Goal: Information Seeking & Learning: Compare options

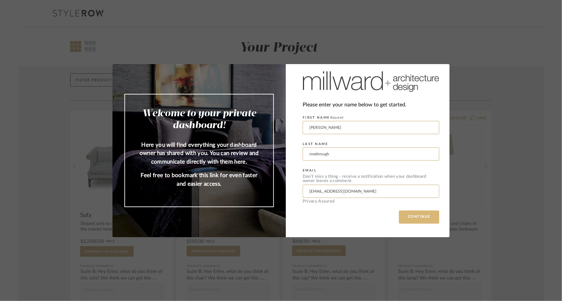
click at [410, 214] on button "CONTINUE" at bounding box center [419, 217] width 40 height 13
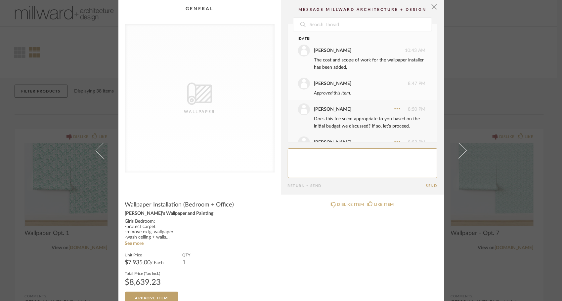
scroll to position [113, 0]
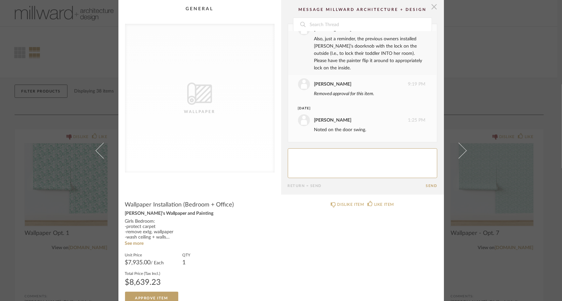
click at [433, 10] on span "button" at bounding box center [433, 6] width 13 height 13
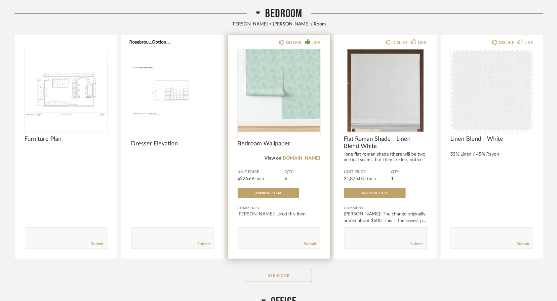
scroll to position [397, 0]
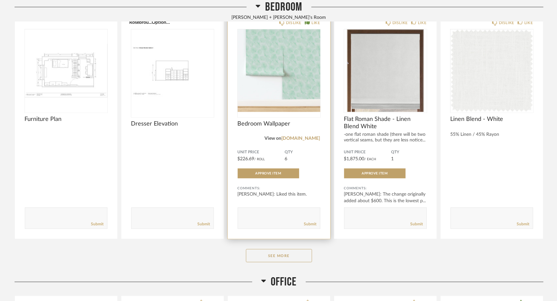
click at [271, 122] on span "Bedroom Wallpaper" at bounding box center [279, 123] width 83 height 7
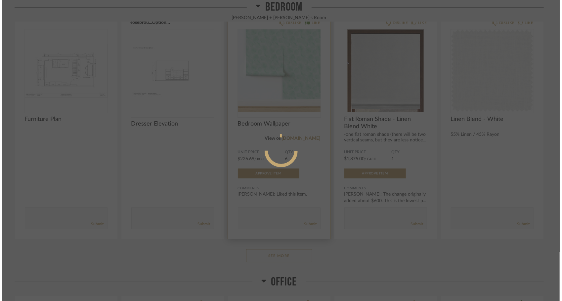
scroll to position [0, 0]
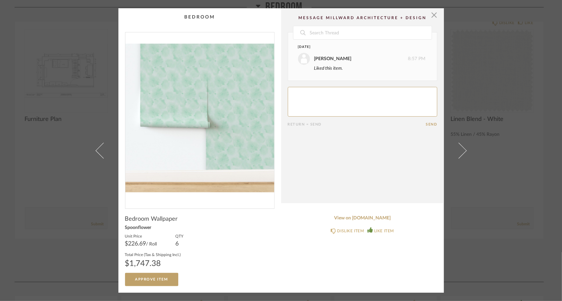
drag, startPoint x: 173, startPoint y: 266, endPoint x: 121, endPoint y: 267, distance: 51.9
click at [121, 267] on cpp-summary-info "Bedroom Wallpaper Spoonflower Unit Price $226.69 / Roll QTY 6 Total Price (Tax …" at bounding box center [199, 247] width 163 height 77
copy div "$1,747.38"
click at [435, 18] on span "button" at bounding box center [433, 14] width 13 height 13
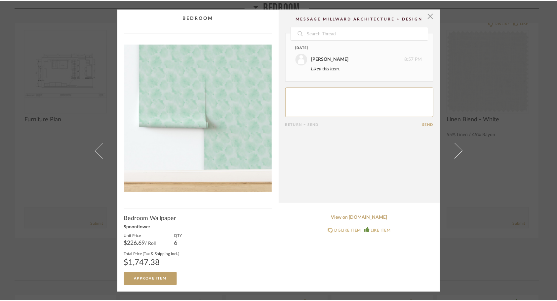
scroll to position [397, 0]
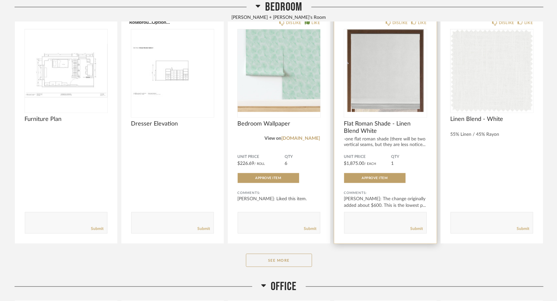
click at [389, 124] on span "Flat Roman Shade - Linen Blend White" at bounding box center [385, 127] width 83 height 15
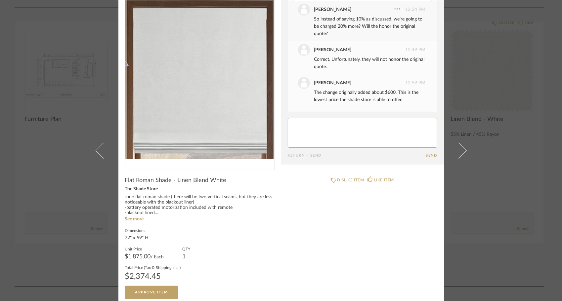
scroll to position [34, 0]
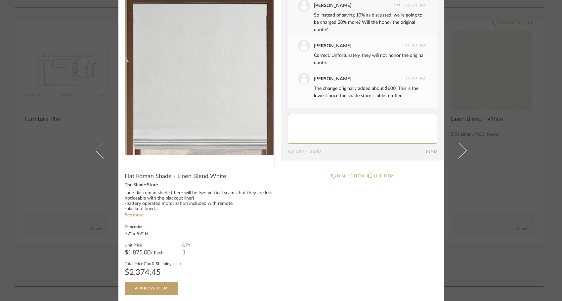
drag, startPoint x: 162, startPoint y: 272, endPoint x: 122, endPoint y: 272, distance: 39.7
click at [125, 272] on div "$2,374.45" at bounding box center [153, 273] width 56 height 8
copy div "$2,374.45"
click at [68, 195] on div "× Date [DATE] [PERSON_NAME] 12:11 PM Unfortunately, there was a glitch in the s…" at bounding box center [281, 150] width 562 height 301
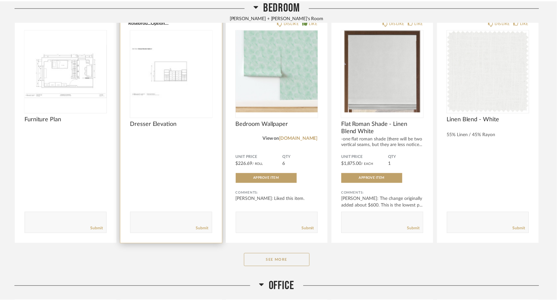
scroll to position [397, 0]
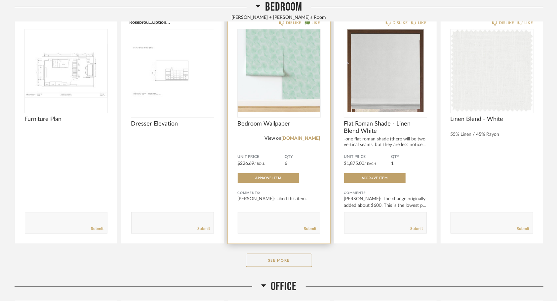
click at [255, 128] on div "Bedroom Wallpaper" at bounding box center [279, 127] width 83 height 15
click at [256, 125] on span "Bedroom Wallpaper" at bounding box center [279, 123] width 83 height 7
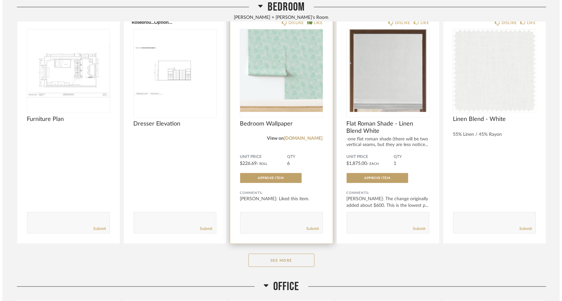
scroll to position [0, 0]
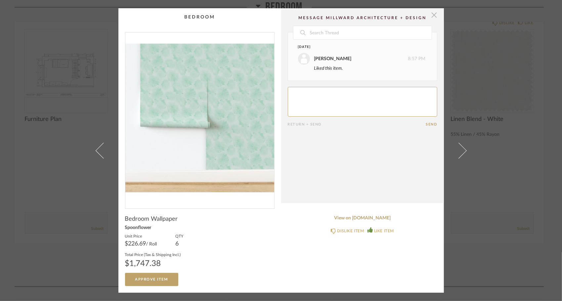
click at [432, 19] on span "button" at bounding box center [433, 14] width 13 height 13
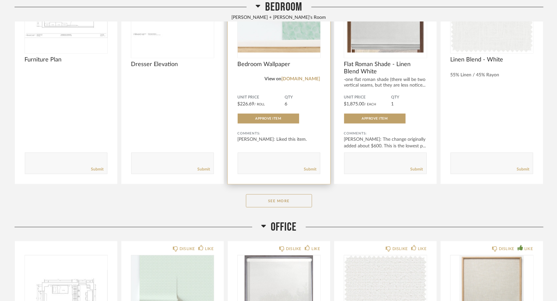
scroll to position [463, 0]
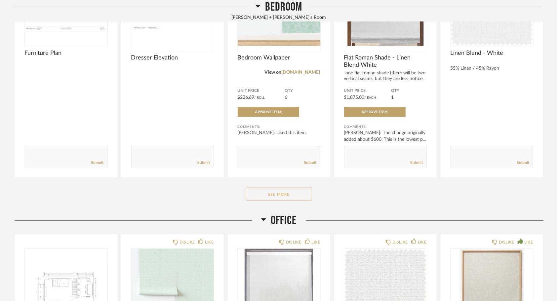
click at [261, 193] on button "See More" at bounding box center [279, 194] width 66 height 13
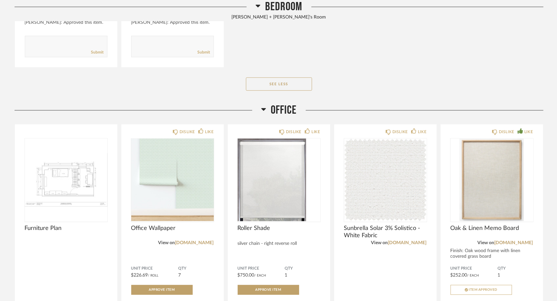
scroll to position [1124, 0]
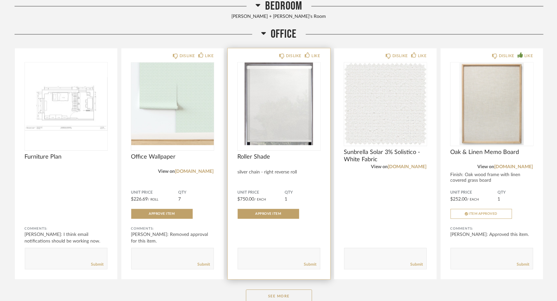
click at [254, 157] on span "Roller Shade" at bounding box center [279, 156] width 83 height 7
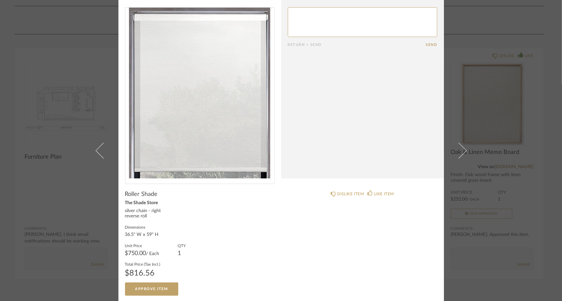
scroll to position [17, 0]
drag, startPoint x: 164, startPoint y: 271, endPoint x: 112, endPoint y: 270, distance: 52.2
click at [112, 270] on div "× Return = Send Send Roller Shade The Shade Store silver chain - right reverse …" at bounding box center [281, 142] width 381 height 319
copy div "$816.56"
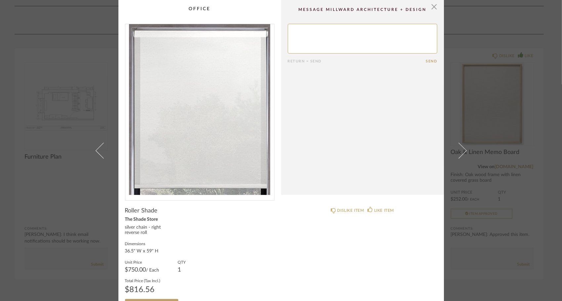
scroll to position [0, 0]
click at [429, 4] on span "button" at bounding box center [433, 6] width 13 height 13
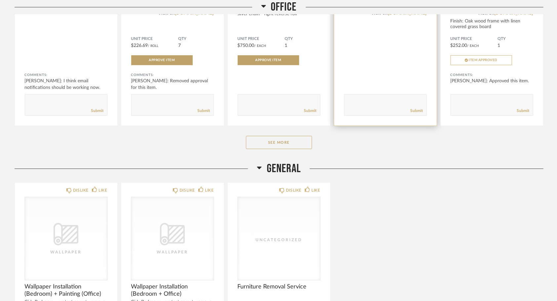
scroll to position [1289, 0]
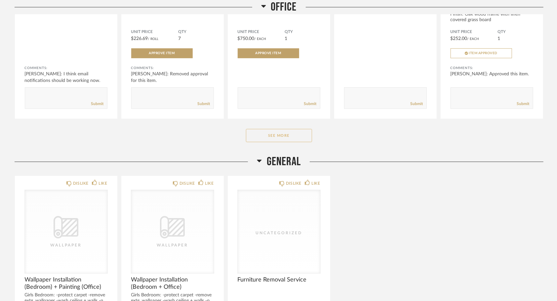
click at [283, 136] on button "See More" at bounding box center [279, 135] width 66 height 13
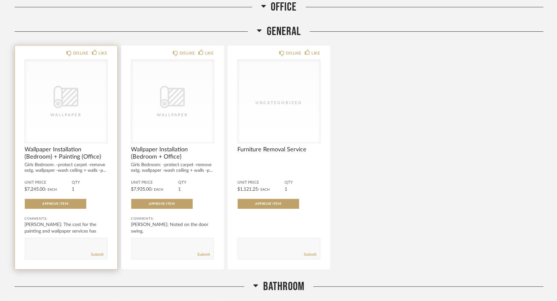
scroll to position [1686, 0]
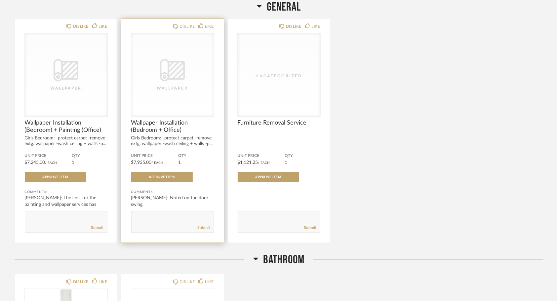
click at [141, 126] on span "Wallpaper Installation (Bedroom + Office)" at bounding box center [172, 126] width 83 height 15
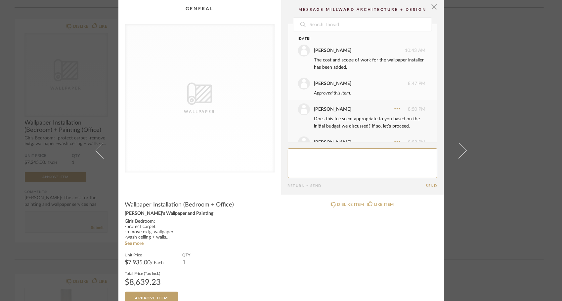
scroll to position [113, 0]
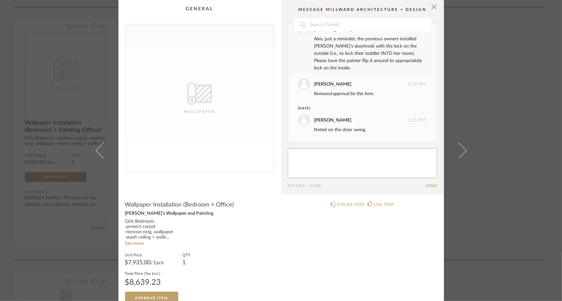
drag, startPoint x: 167, startPoint y: 281, endPoint x: 116, endPoint y: 282, distance: 51.6
click at [118, 282] on cpp-summary-info "Wallpaper Installation (Bedroom + Office) [PERSON_NAME]'s Wallpaper and Paintin…" at bounding box center [199, 250] width 163 height 110
copy div "$8,639.23"
click at [428, 5] on span "button" at bounding box center [433, 6] width 13 height 13
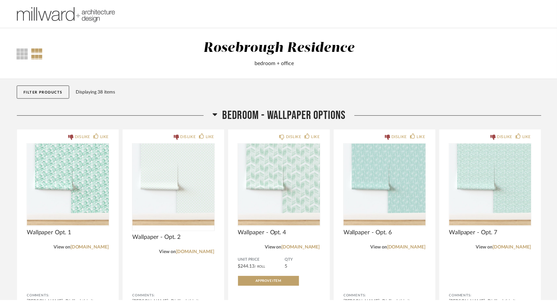
scroll to position [1686, 0]
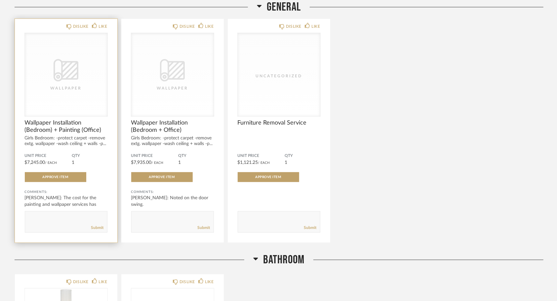
click at [74, 90] on div "Wallpaper" at bounding box center [66, 88] width 66 height 7
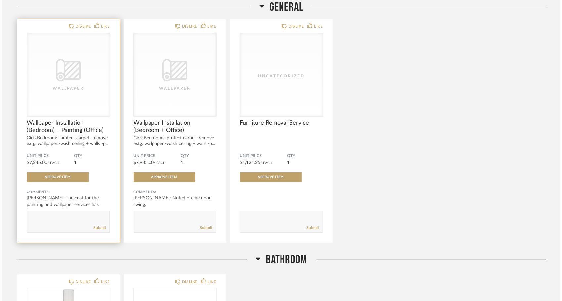
scroll to position [0, 0]
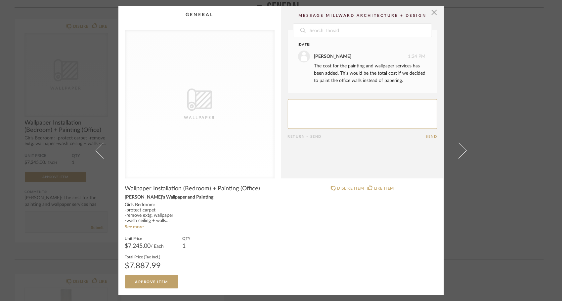
drag, startPoint x: 165, startPoint y: 269, endPoint x: 116, endPoint y: 264, distance: 48.8
click at [118, 264] on cpp-summary-info "Wallpaper Installation (Bedroom) + Painting (Office) [PERSON_NAME]'s Wallpaper …" at bounding box center [199, 233] width 163 height 110
copy div "$7,887.99"
click at [432, 14] on span "button" at bounding box center [433, 12] width 13 height 13
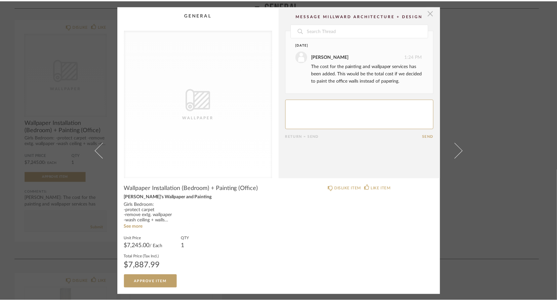
scroll to position [1686, 0]
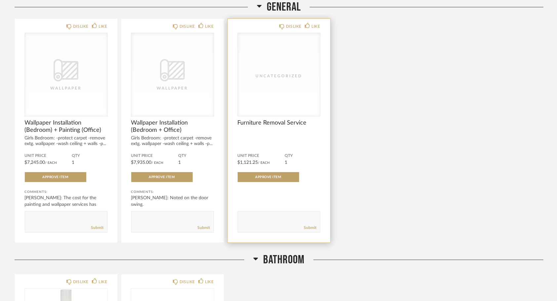
click at [267, 120] on span "Furniture Removal Service" at bounding box center [279, 122] width 83 height 7
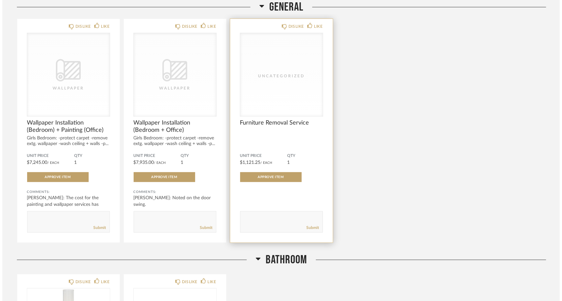
scroll to position [0, 0]
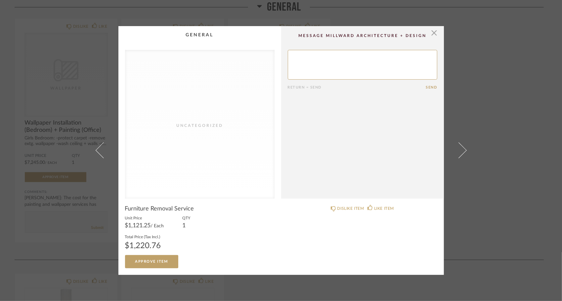
drag, startPoint x: 165, startPoint y: 246, endPoint x: 116, endPoint y: 243, distance: 49.3
click at [118, 243] on cpp-summary-info "Furniture Removal Service Unit Price $1,121.25 / Each QTY 1 Total Price (Tax In…" at bounding box center [199, 233] width 163 height 69
copy div "$1,220.76"
click at [428, 33] on span "button" at bounding box center [433, 32] width 13 height 13
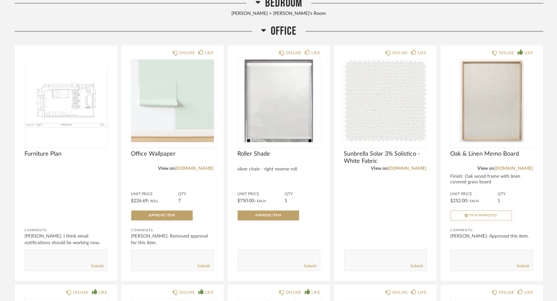
scroll to position [1124, 0]
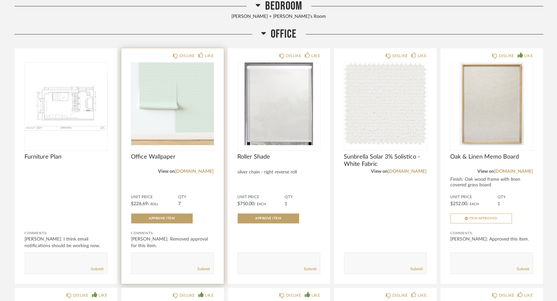
click at [156, 155] on span "Office Wallpaper" at bounding box center [172, 156] width 83 height 7
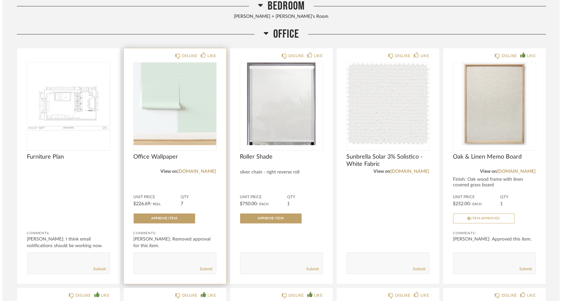
scroll to position [0, 0]
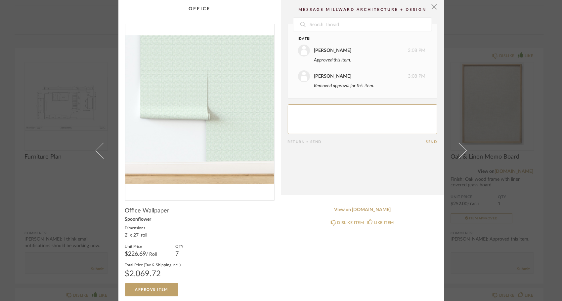
drag, startPoint x: 176, startPoint y: 274, endPoint x: 126, endPoint y: 275, distance: 49.6
click at [126, 275] on div "$2,069.72" at bounding box center [153, 274] width 56 height 8
copy div "2,069.72"
click at [194, 268] on div "Total Price (Tax & Shipping Incl.) $2,069.72" at bounding box center [199, 270] width 149 height 16
drag, startPoint x: 167, startPoint y: 275, endPoint x: 117, endPoint y: 280, distance: 50.8
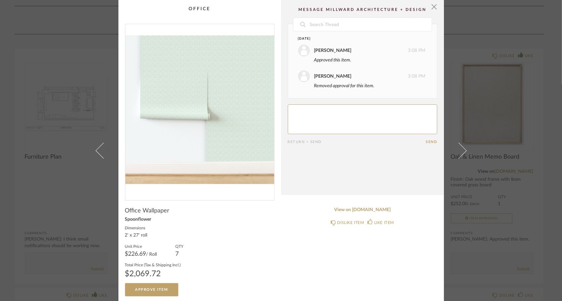
click at [118, 280] on cpp-summary-info "Office Wallpaper Spoonflower Dimensions 2' x 27' roll Unit Price $226.69 / Roll…" at bounding box center [199, 249] width 163 height 96
copy div "$2,069.72"
click at [432, 7] on span "button" at bounding box center [433, 6] width 13 height 13
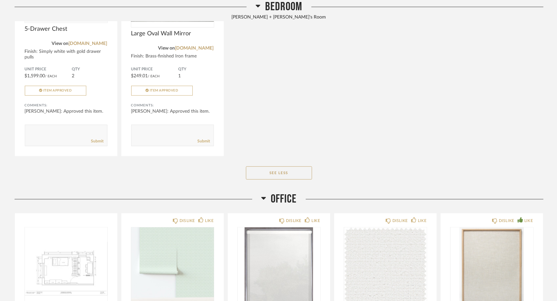
scroll to position [1124, 0]
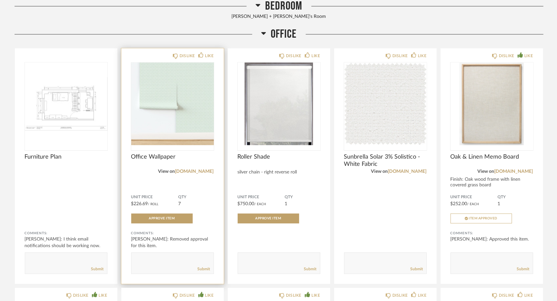
click at [169, 155] on span "Office Wallpaper" at bounding box center [172, 156] width 83 height 7
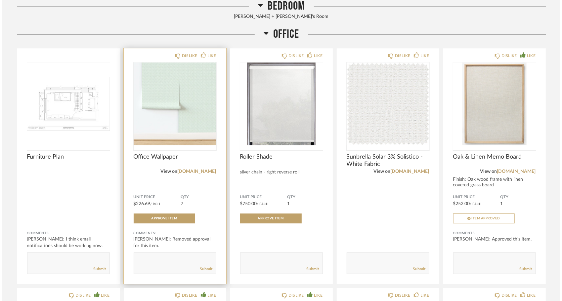
scroll to position [0, 0]
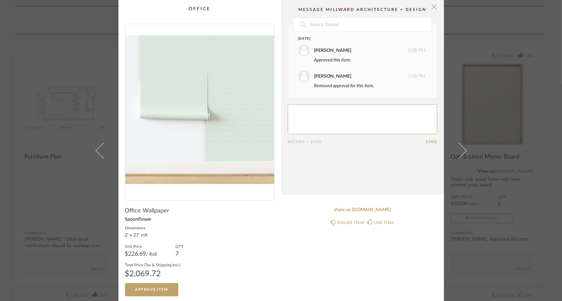
click at [431, 6] on span "button" at bounding box center [433, 6] width 13 height 13
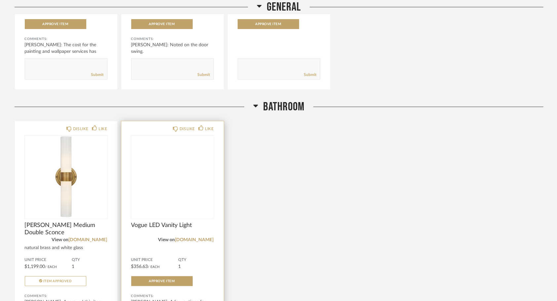
scroll to position [1937, 0]
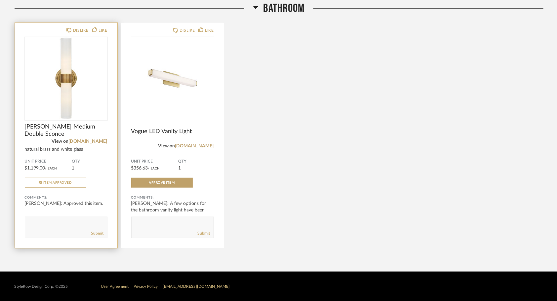
click at [36, 125] on span "[PERSON_NAME] Medium Double Sconce" at bounding box center [66, 130] width 83 height 15
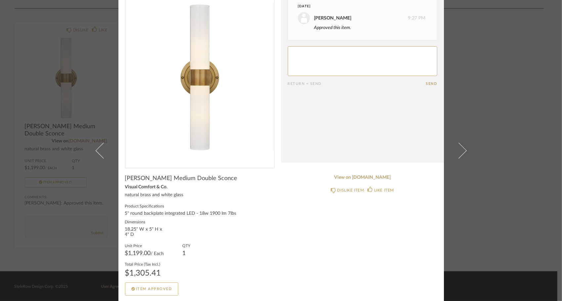
scroll to position [33, 0]
drag, startPoint x: 162, startPoint y: 274, endPoint x: 119, endPoint y: 270, distance: 42.8
click at [119, 270] on cpp-summary-info "[PERSON_NAME] Medium Double Sconce Visual Comfort & Co. natural brass and white…" at bounding box center [199, 232] width 163 height 128
copy div "$1,305.41"
